Goal: Information Seeking & Learning: Learn about a topic

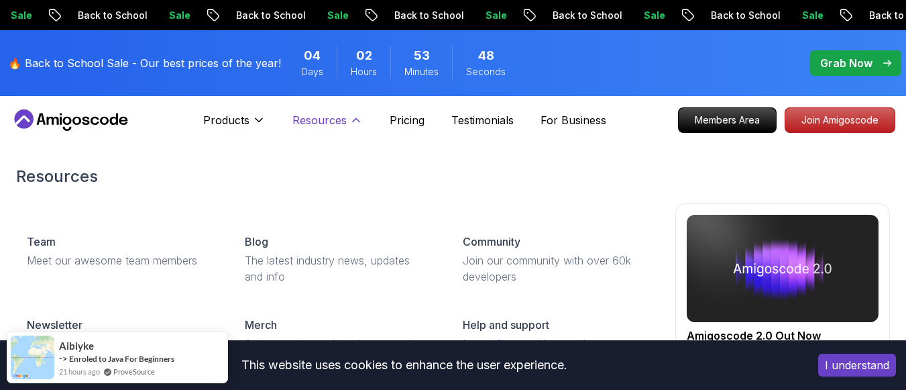
click at [343, 119] on p "Resources" at bounding box center [319, 120] width 54 height 16
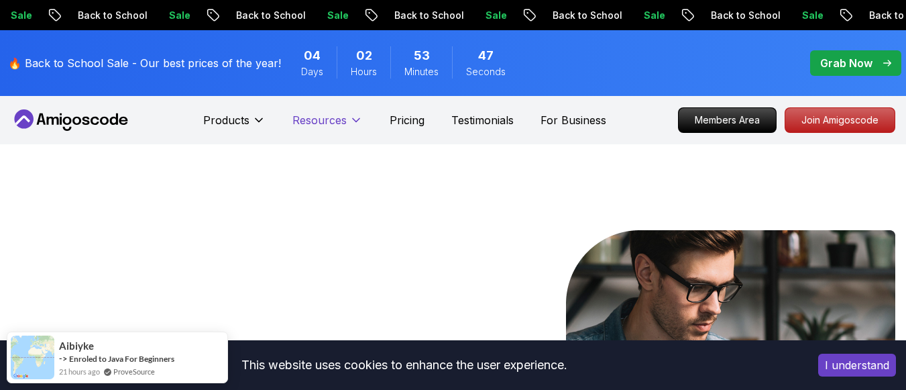
click at [343, 119] on p "Resources" at bounding box center [319, 120] width 54 height 16
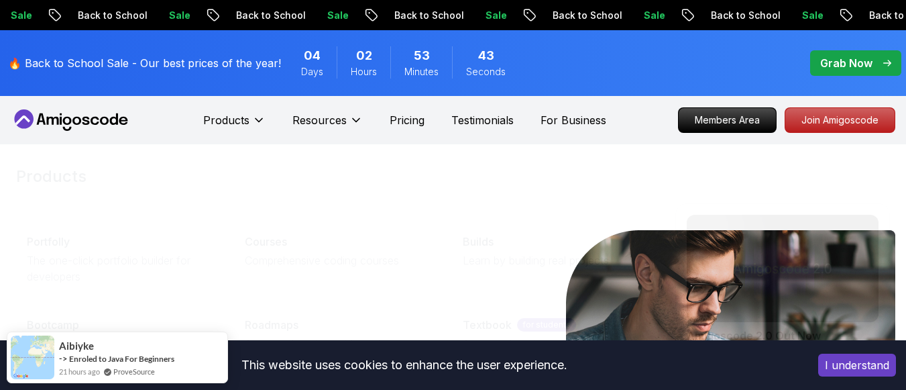
click at [62, 107] on nav "Products Products Portfolly The one-click portfolio builder for developers Cour…" at bounding box center [453, 120] width 885 height 48
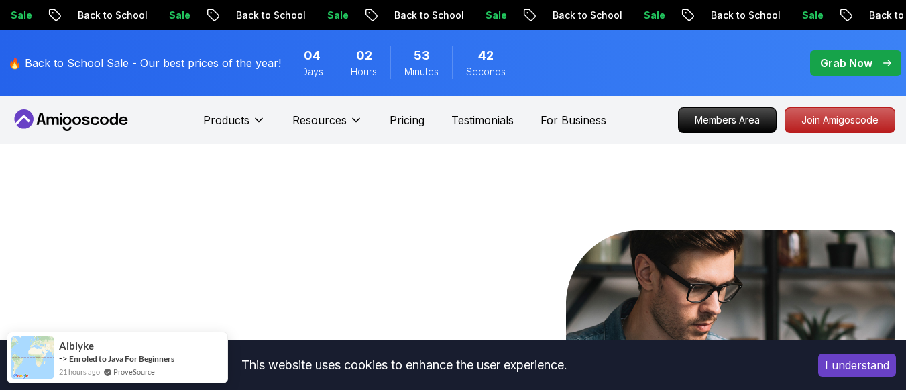
click at [65, 124] on icon at bounding box center [67, 121] width 9 height 8
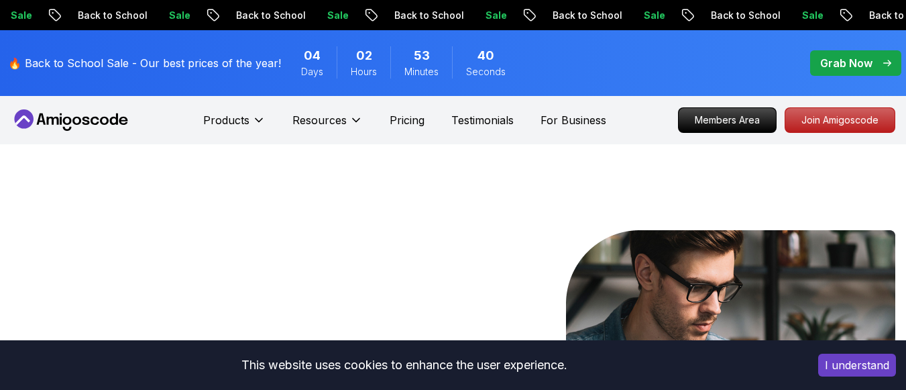
click at [70, 119] on icon at bounding box center [67, 121] width 9 height 8
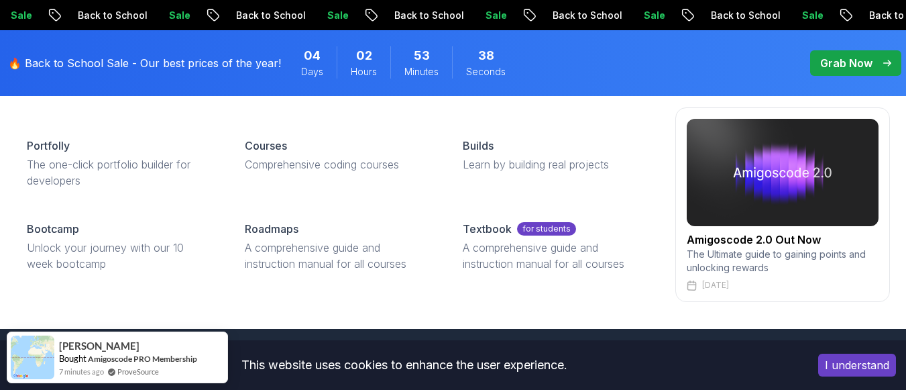
scroll to position [604, 0]
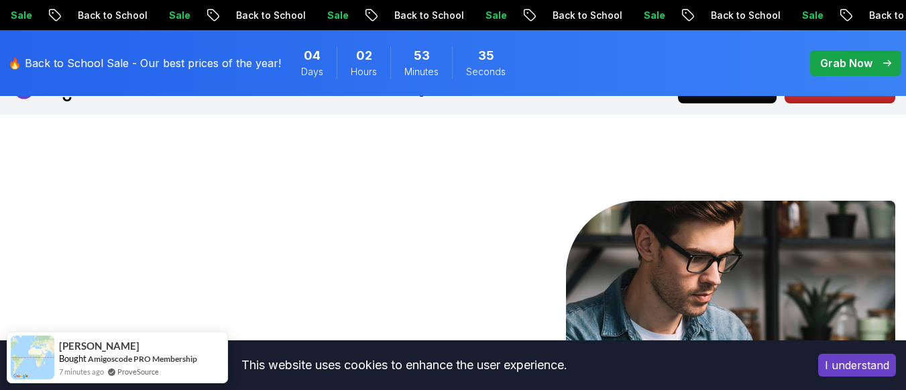
scroll to position [0, 0]
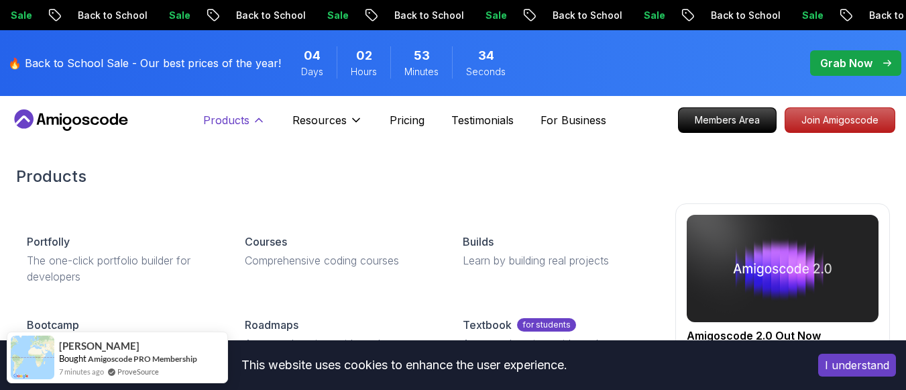
click at [239, 117] on p "Products" at bounding box center [226, 120] width 46 height 16
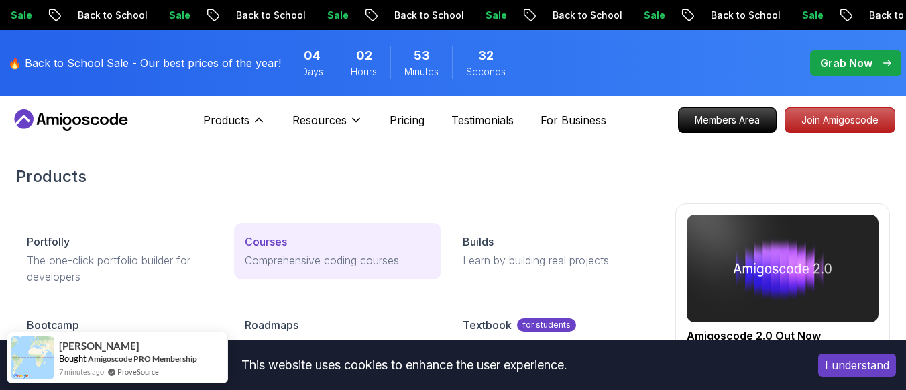
click at [276, 242] on p "Courses" at bounding box center [266, 241] width 42 height 16
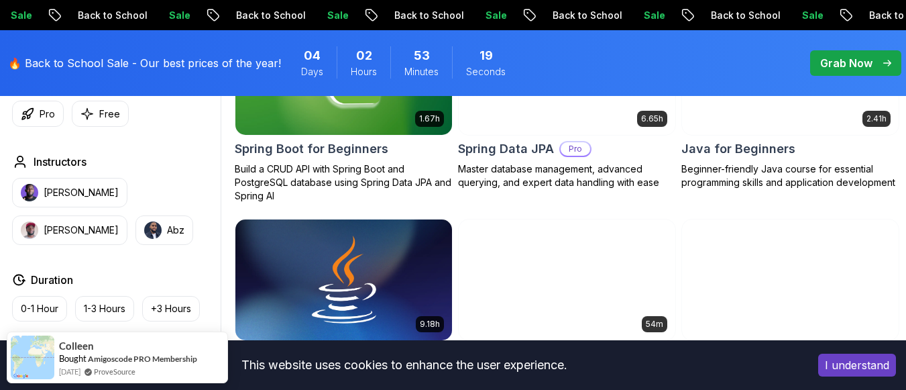
scroll to position [738, 0]
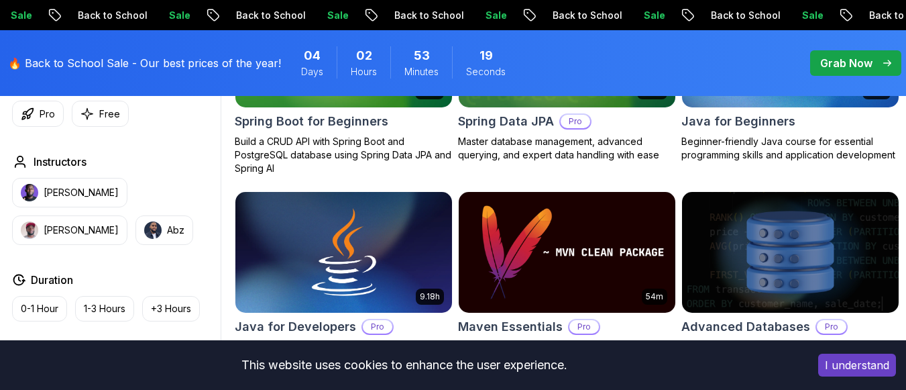
click at [767, 160] on div "2.41h Java for Beginners Beginner-friendly Java course for essential programmin…" at bounding box center [790, 73] width 218 height 176
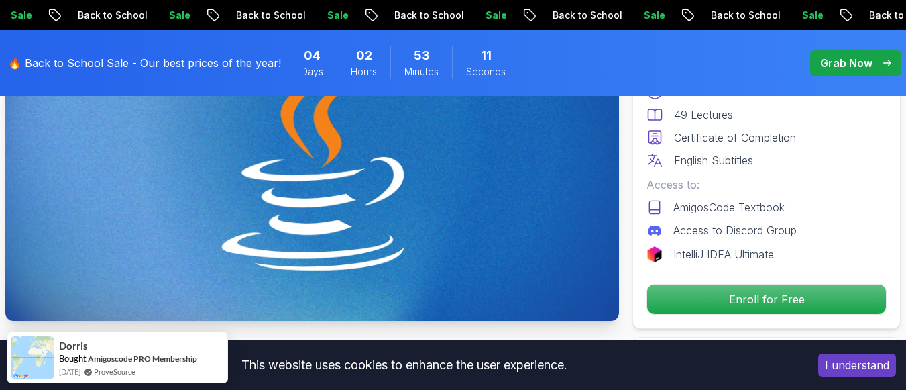
scroll to position [67, 0]
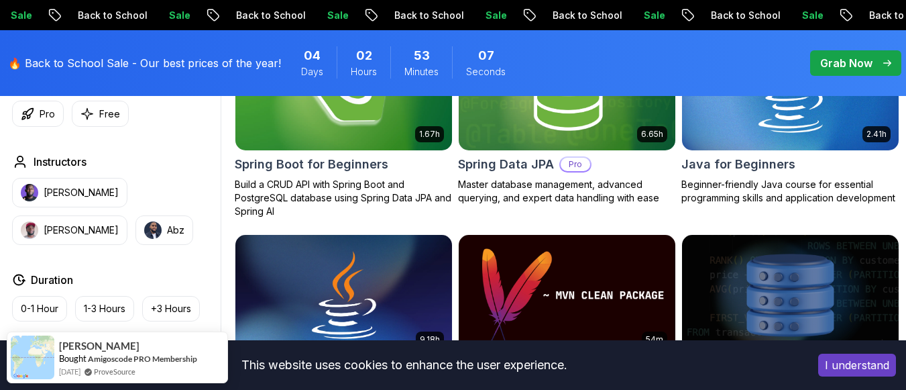
scroll to position [693, 0]
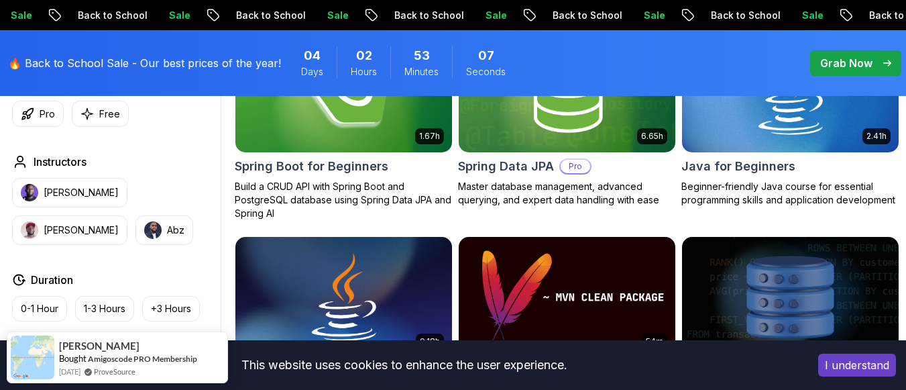
click at [354, 176] on h2 "Spring Boot for Beginners" at bounding box center [312, 166] width 154 height 19
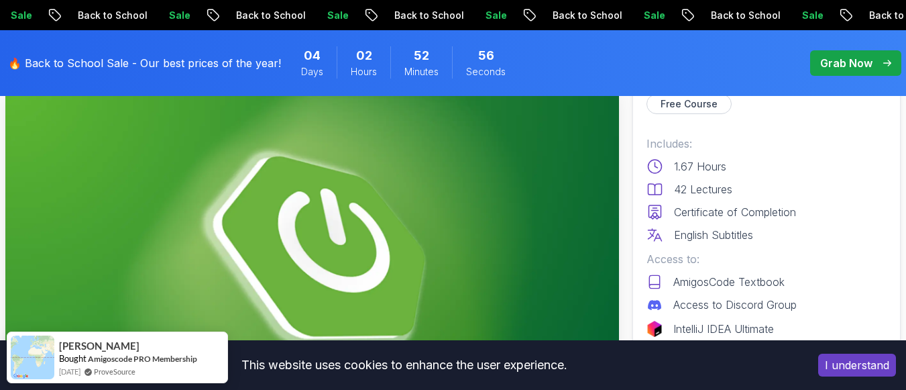
scroll to position [67, 0]
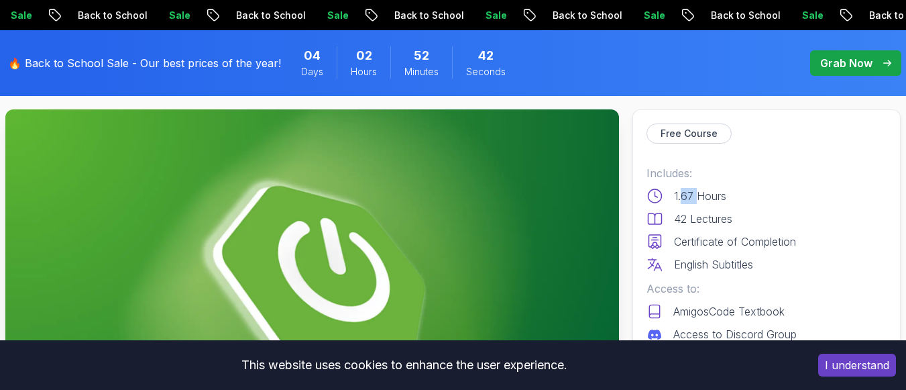
drag, startPoint x: 681, startPoint y: 195, endPoint x: 696, endPoint y: 195, distance: 14.8
click at [696, 195] on p "1.67 Hours" at bounding box center [700, 196] width 52 height 16
click at [685, 196] on p "1.67 Hours" at bounding box center [700, 196] width 52 height 16
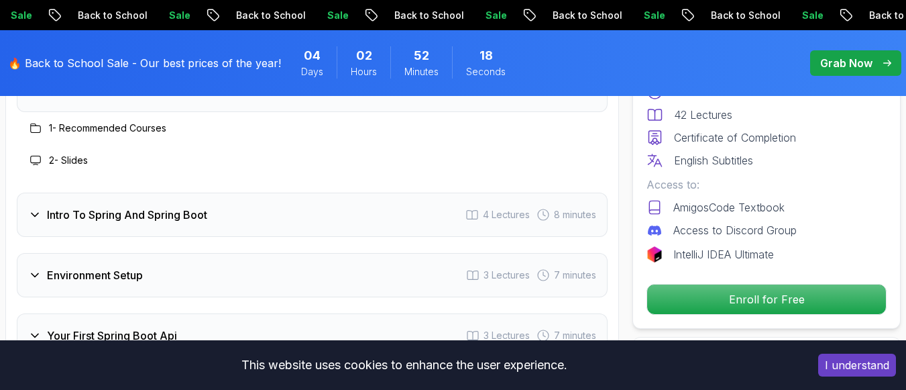
scroll to position [1744, 0]
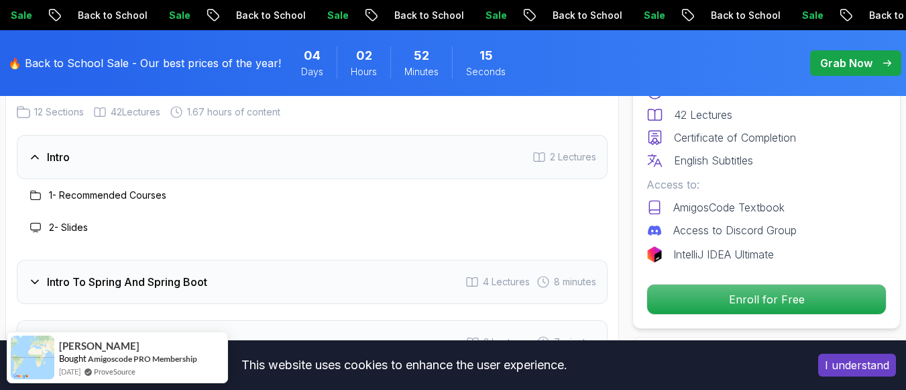
click at [42, 154] on div "Intro" at bounding box center [49, 157] width 42 height 16
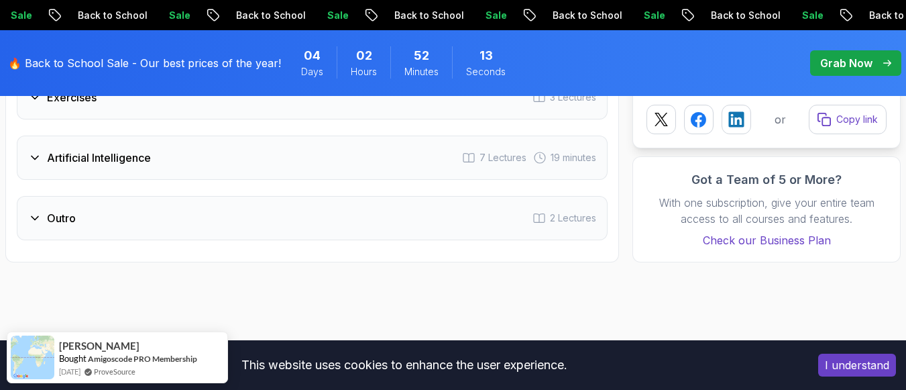
scroll to position [2347, 0]
click at [44, 158] on div "Artificial Intelligence" at bounding box center [89, 157] width 123 height 16
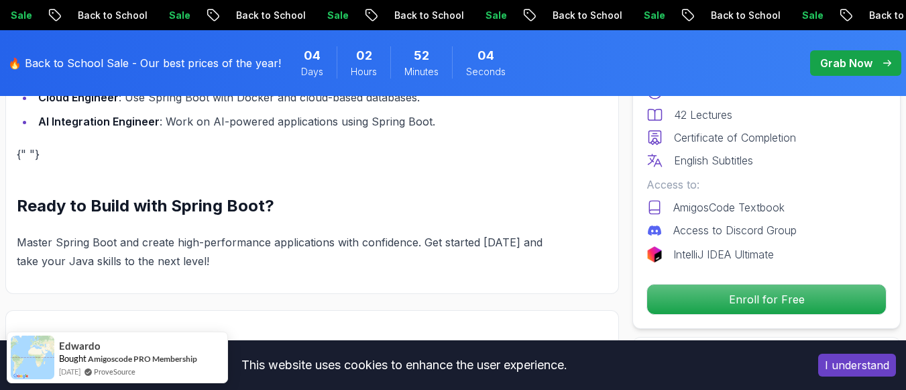
scroll to position [1475, 0]
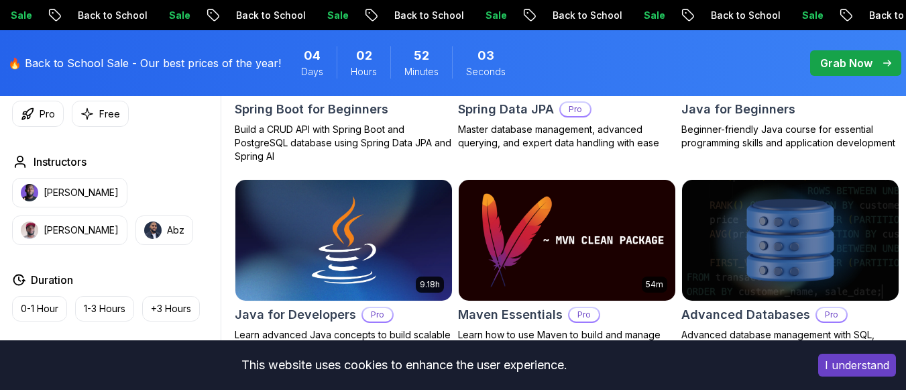
scroll to position [693, 0]
